Goal: Transaction & Acquisition: Obtain resource

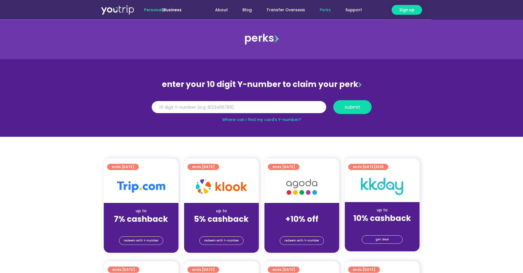
scroll to position [5, 0]
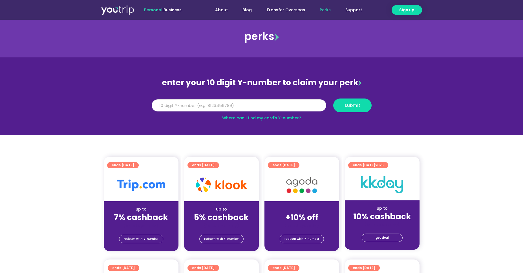
click at [195, 106] on input "Y Number" at bounding box center [239, 106] width 175 height 12
click at [190, 107] on input "Y Number" at bounding box center [239, 106] width 175 height 12
type input "8175153047"
click at [333, 99] on button "submit" at bounding box center [352, 106] width 38 height 14
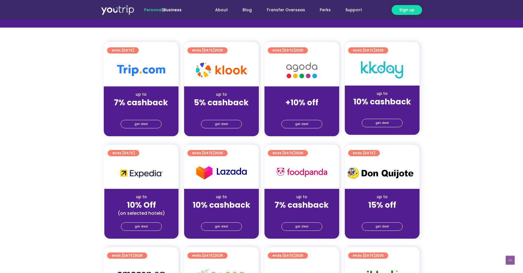
scroll to position [117, 0]
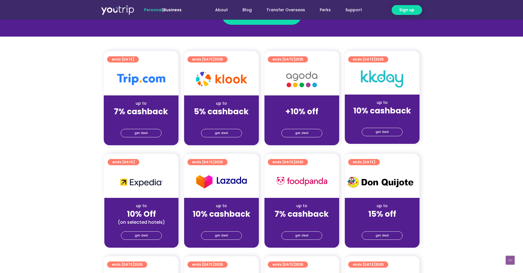
click at [305, 111] on strong "+10% off" at bounding box center [301, 111] width 33 height 11
click at [304, 120] on div "(for stays only)" at bounding box center [302, 120] width 66 height 6
click at [302, 133] on span "get deal" at bounding box center [301, 133] width 13 height 8
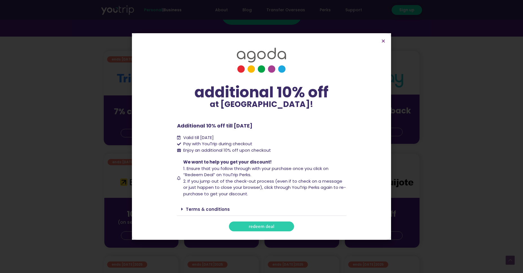
click at [217, 208] on link "Terms & conditions" at bounding box center [208, 210] width 44 height 6
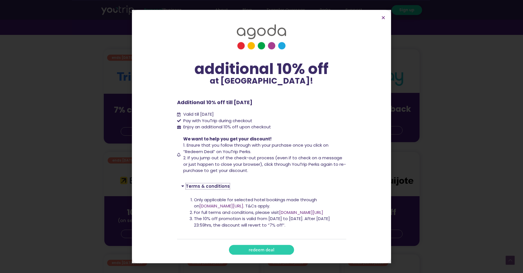
scroll to position [122, 0]
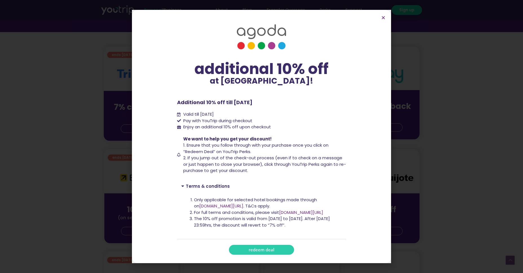
click at [237, 207] on link "[DOMAIN_NAME][URL]" at bounding box center [221, 206] width 44 height 6
